Goal: Browse casually

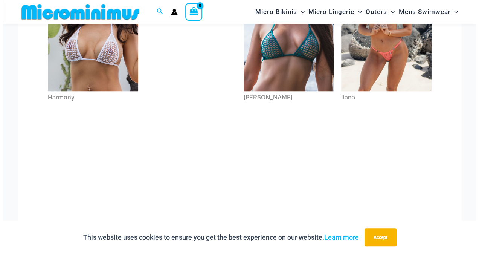
scroll to position [334, 0]
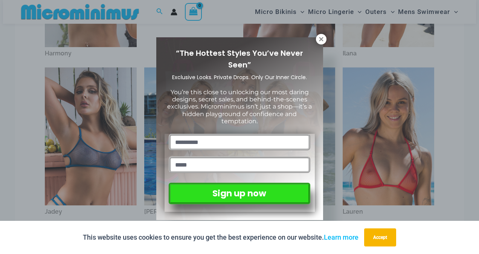
drag, startPoint x: 478, startPoint y: 17, endPoint x: 480, endPoint y: 92, distance: 75.3
click at [473, 92] on html "Skip to content Search for: Search Search No products in the cart. No products …" at bounding box center [239, 224] width 479 height 1116
click at [320, 39] on icon at bounding box center [321, 39] width 4 height 4
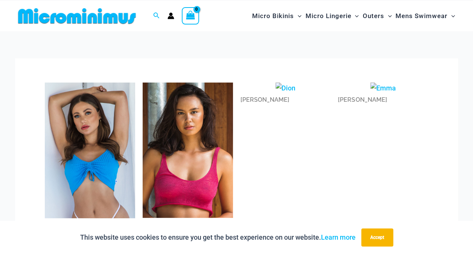
scroll to position [0, 0]
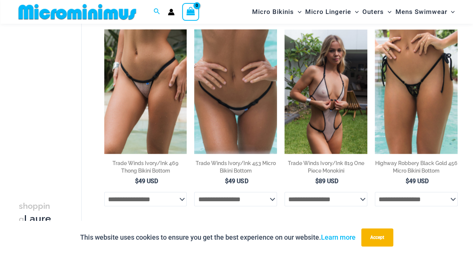
scroll to position [686, 0]
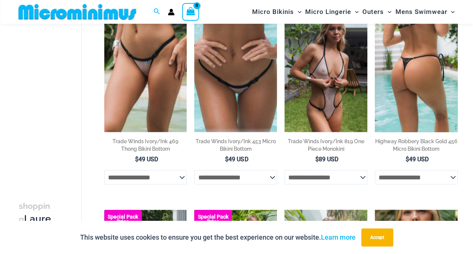
click at [419, 76] on img at bounding box center [416, 70] width 83 height 124
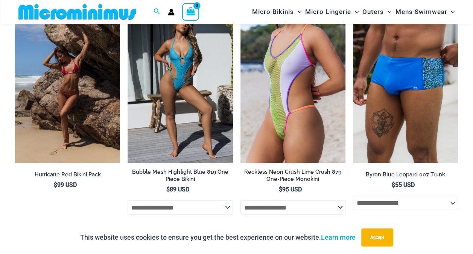
scroll to position [1978, 0]
